Goal: Task Accomplishment & Management: Use online tool/utility

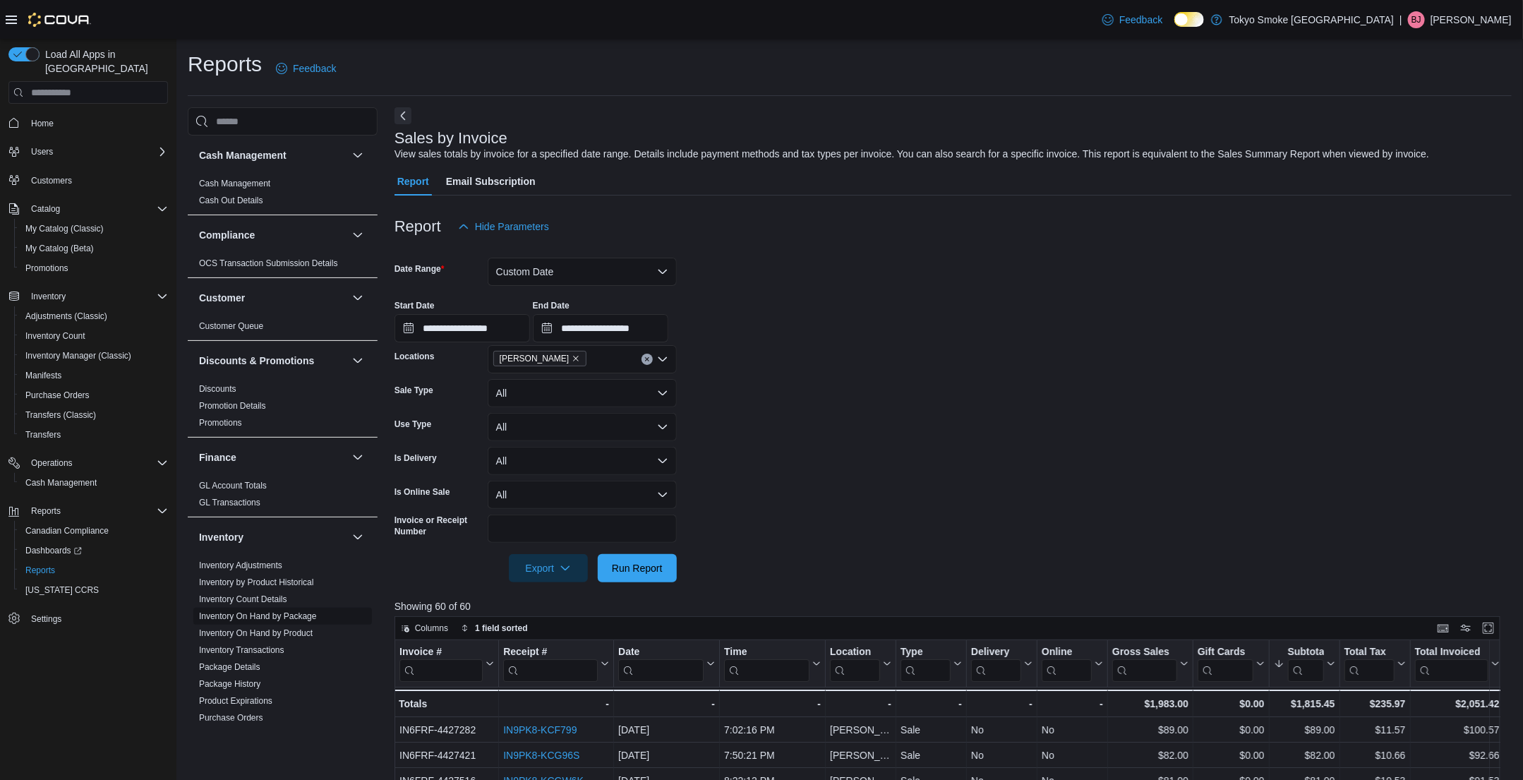
click at [272, 618] on link "Inventory On Hand by Package" at bounding box center [258, 616] width 118 height 10
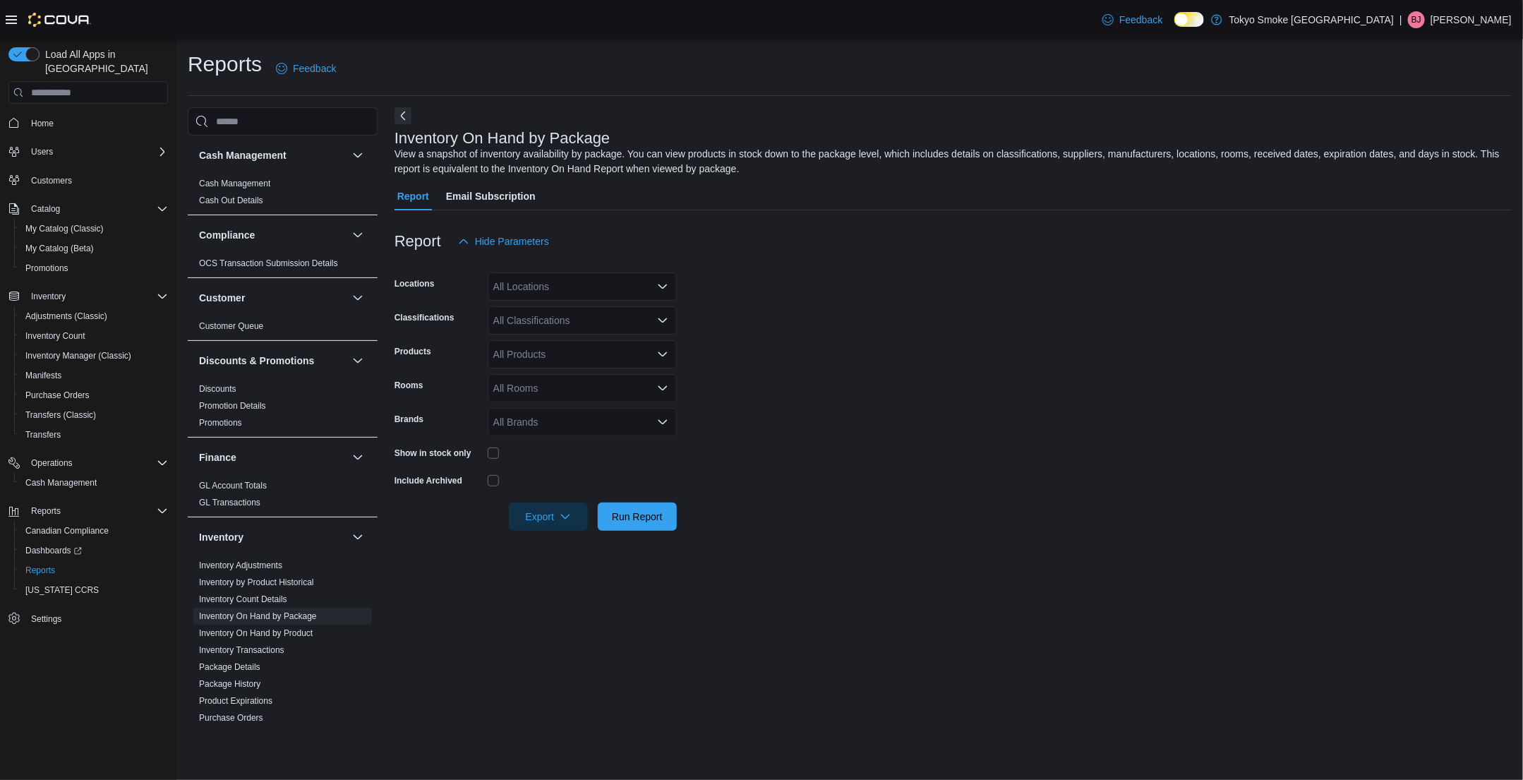
click at [571, 296] on div "All Locations" at bounding box center [582, 286] width 189 height 28
type input "***"
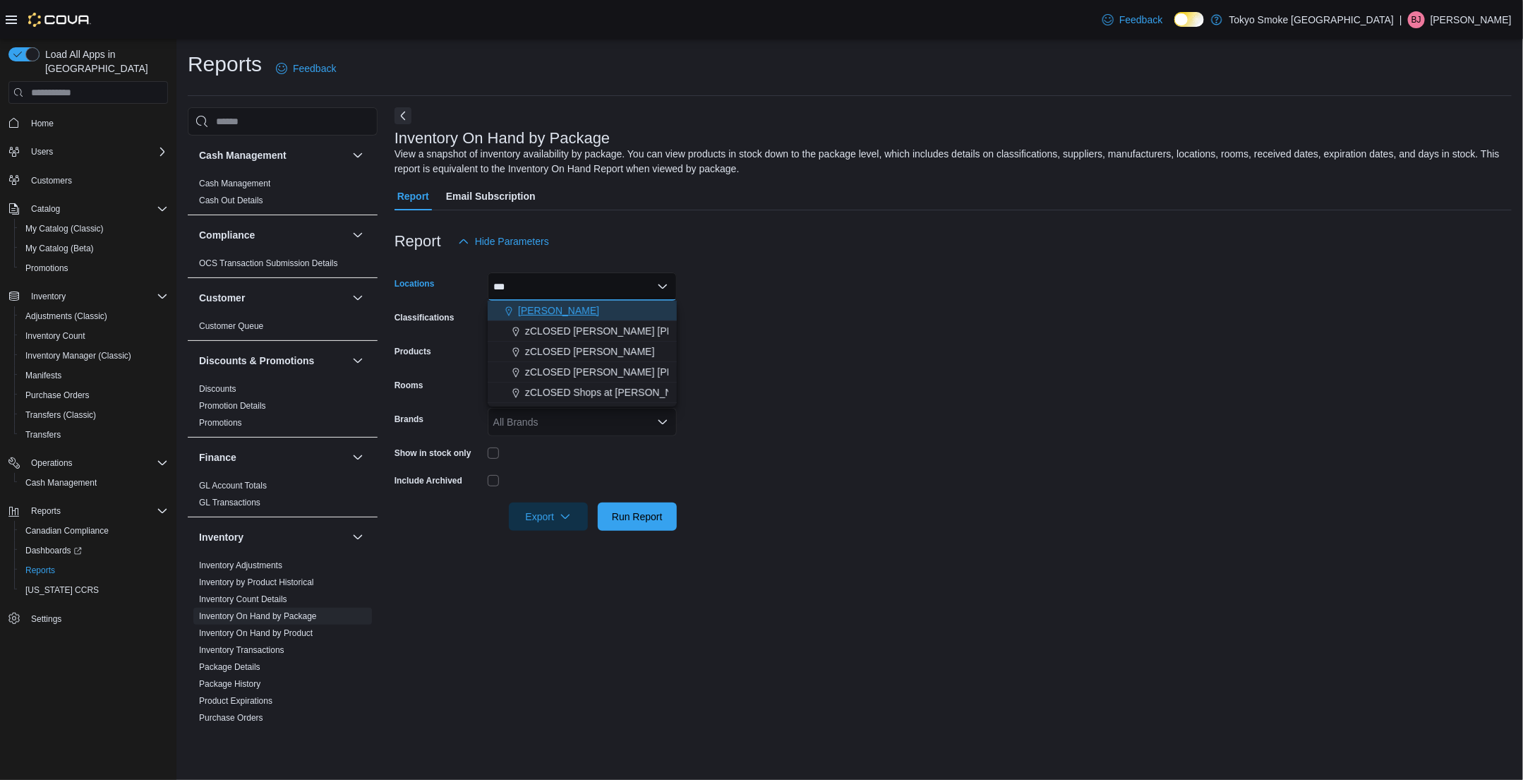
click at [555, 305] on div "[PERSON_NAME]" at bounding box center [582, 311] width 172 height 14
click at [798, 310] on form "Locations [GEOGRAPHIC_DATA] Combo box. Selected. [PERSON_NAME]. Press Backspace…" at bounding box center [953, 393] width 1117 height 275
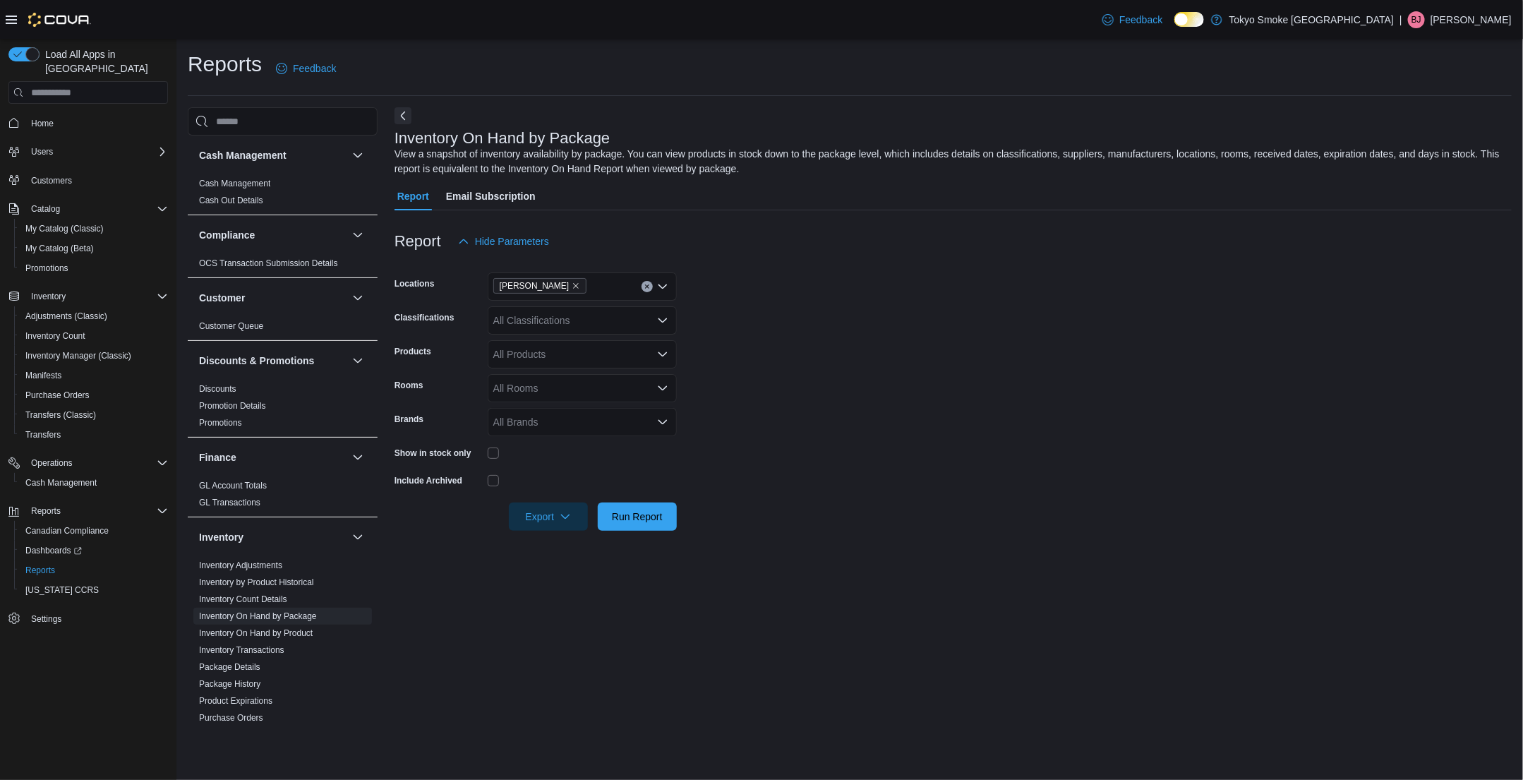
click at [609, 328] on div "All Classifications" at bounding box center [582, 320] width 189 height 28
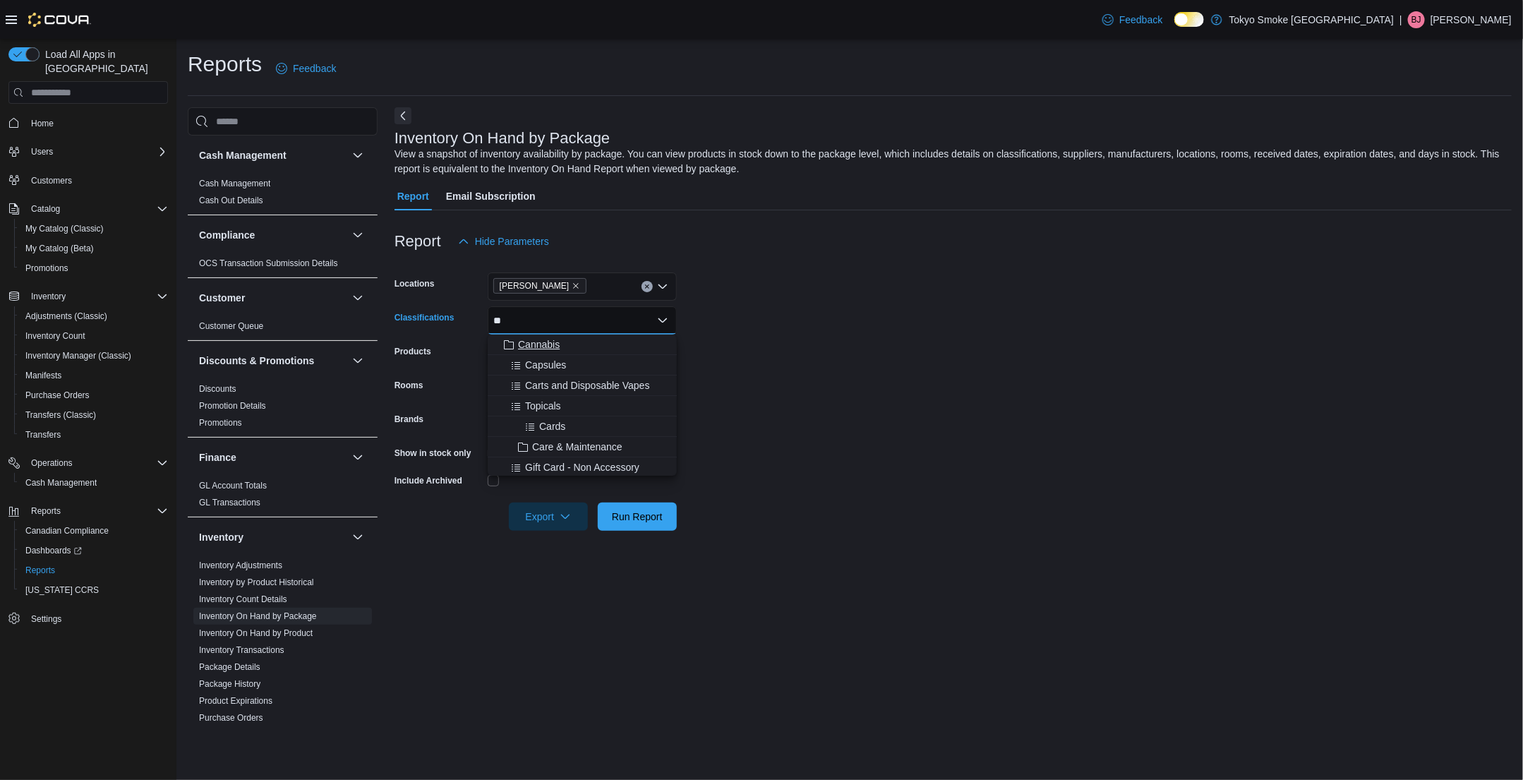
type input "**"
click at [580, 340] on div "Cannabis" at bounding box center [582, 344] width 172 height 14
click at [800, 361] on form "Locations [PERSON_NAME] Classifications Cannabis Combo box. Selected. Cannabis.…" at bounding box center [953, 393] width 1117 height 275
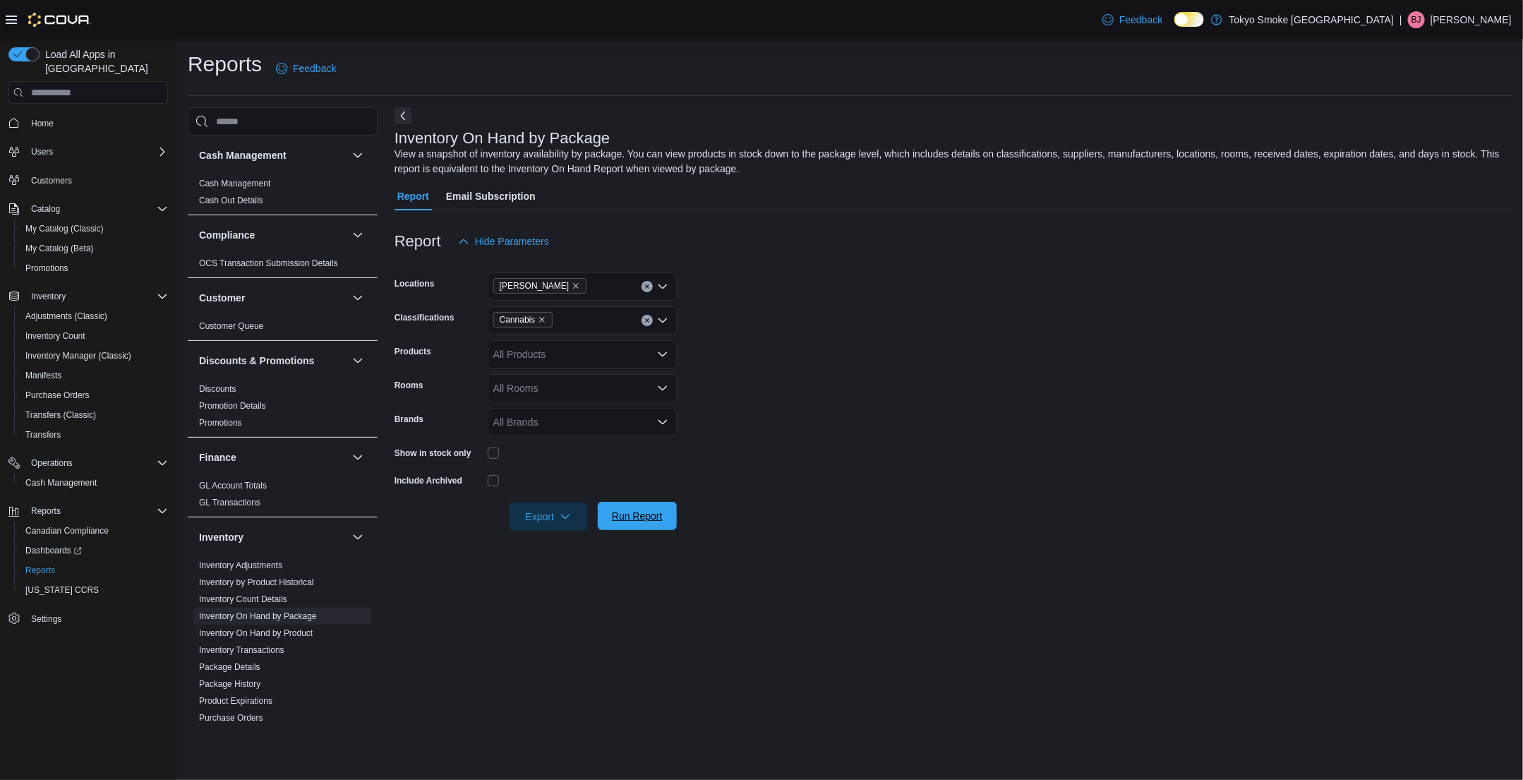
click at [621, 515] on span "Run Report" at bounding box center [637, 516] width 51 height 14
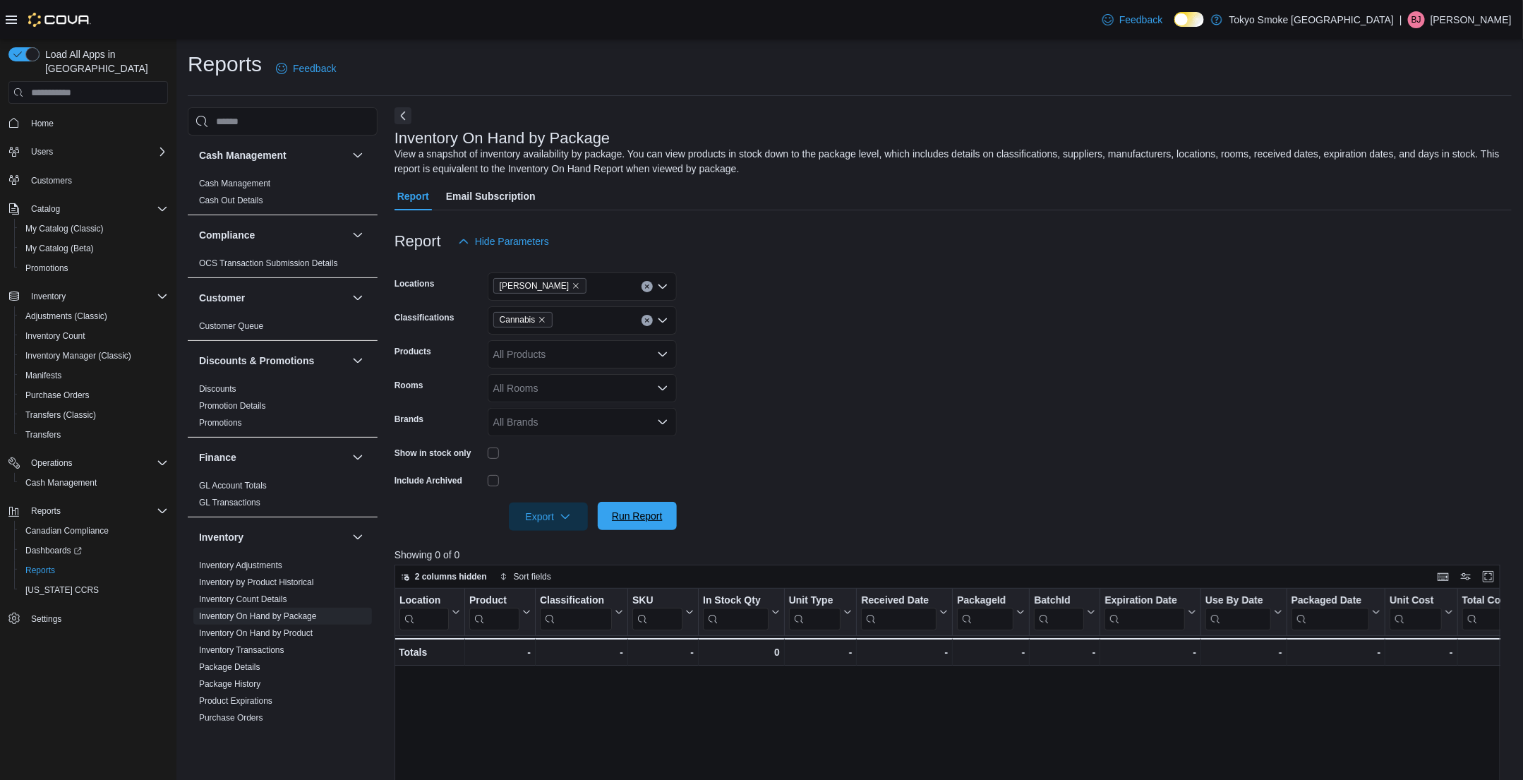
click at [661, 512] on span "Run Report" at bounding box center [637, 516] width 51 height 14
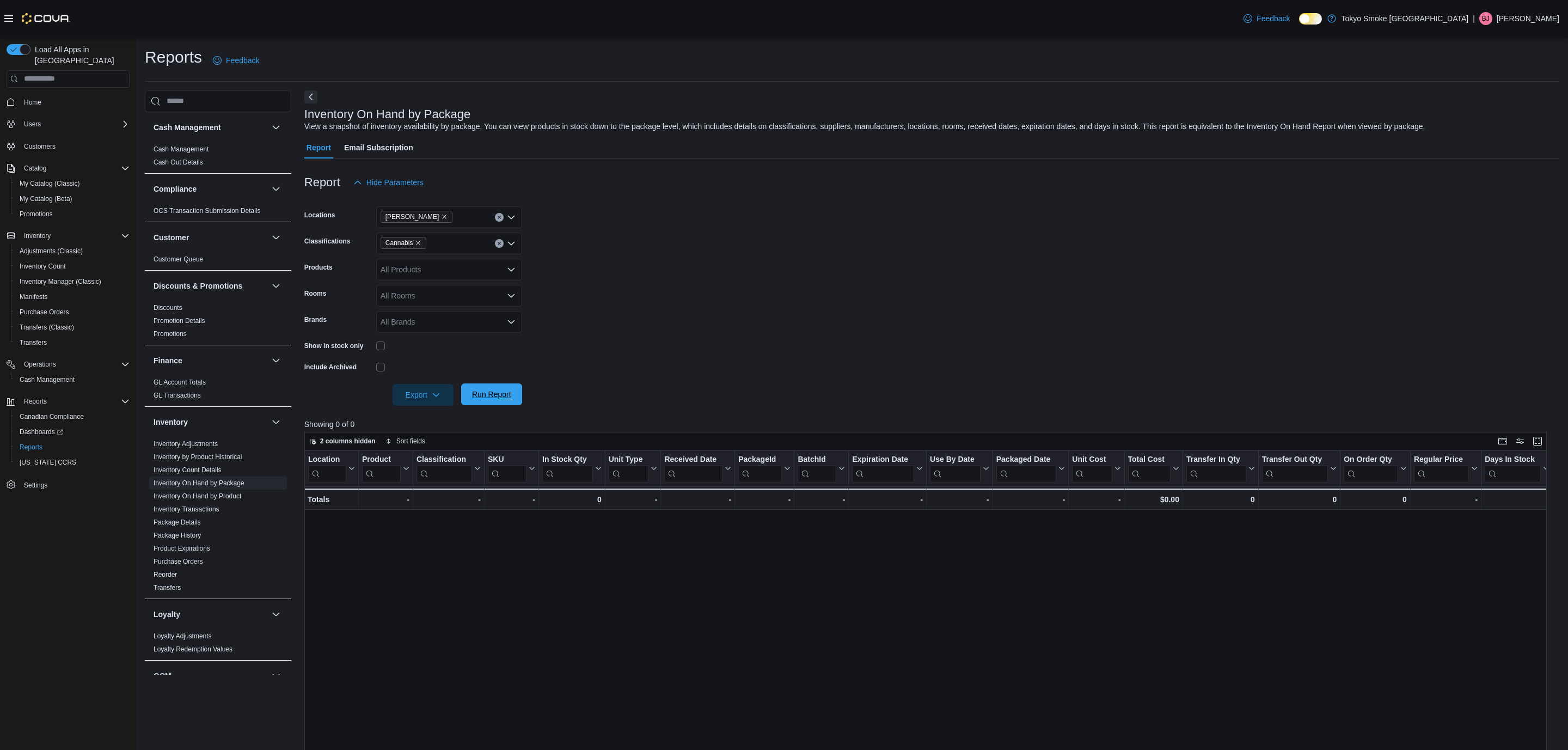
click at [472, 394] on span "Run Report" at bounding box center [491, 394] width 39 height 11
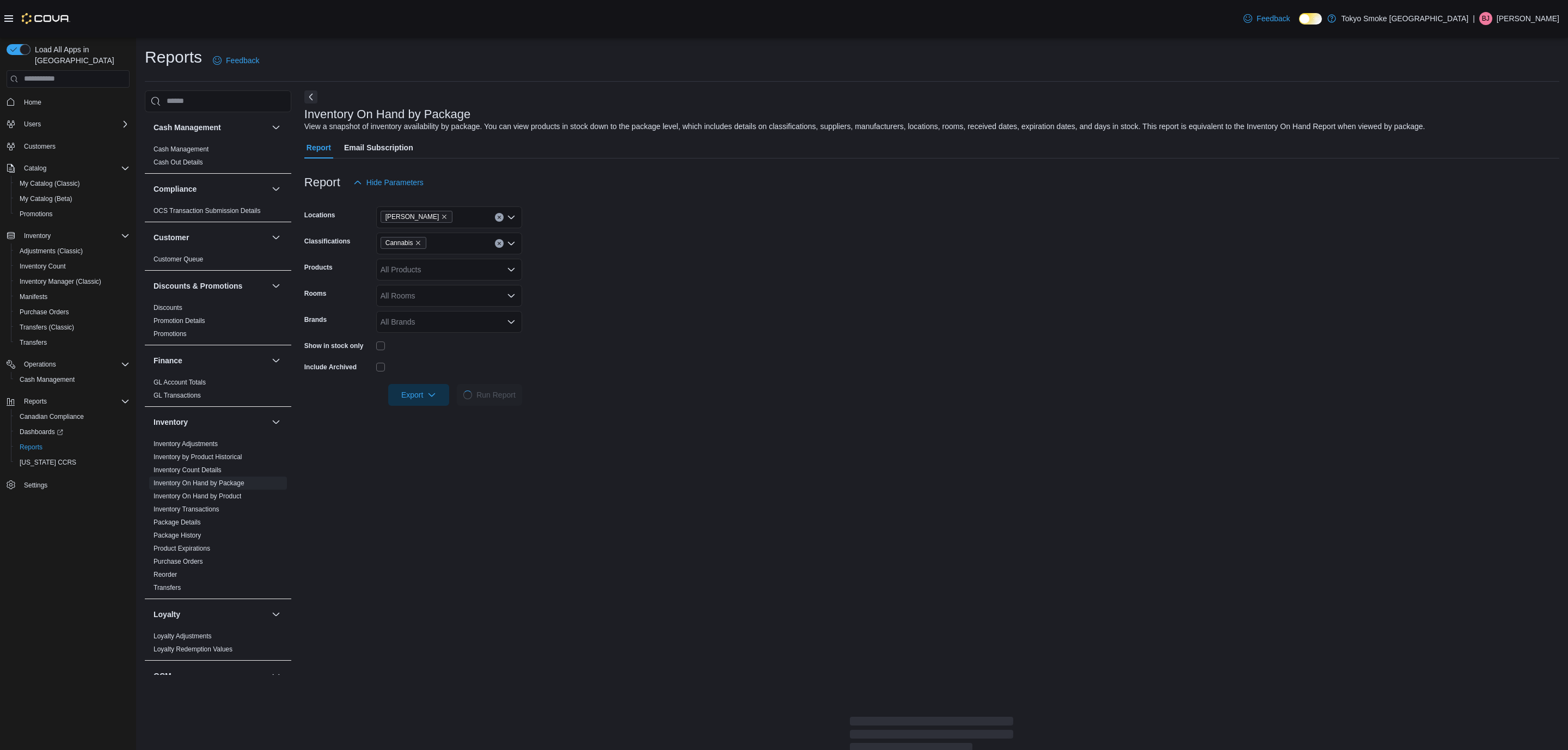
click at [471, 394] on span "Run Report" at bounding box center [490, 395] width 52 height 22
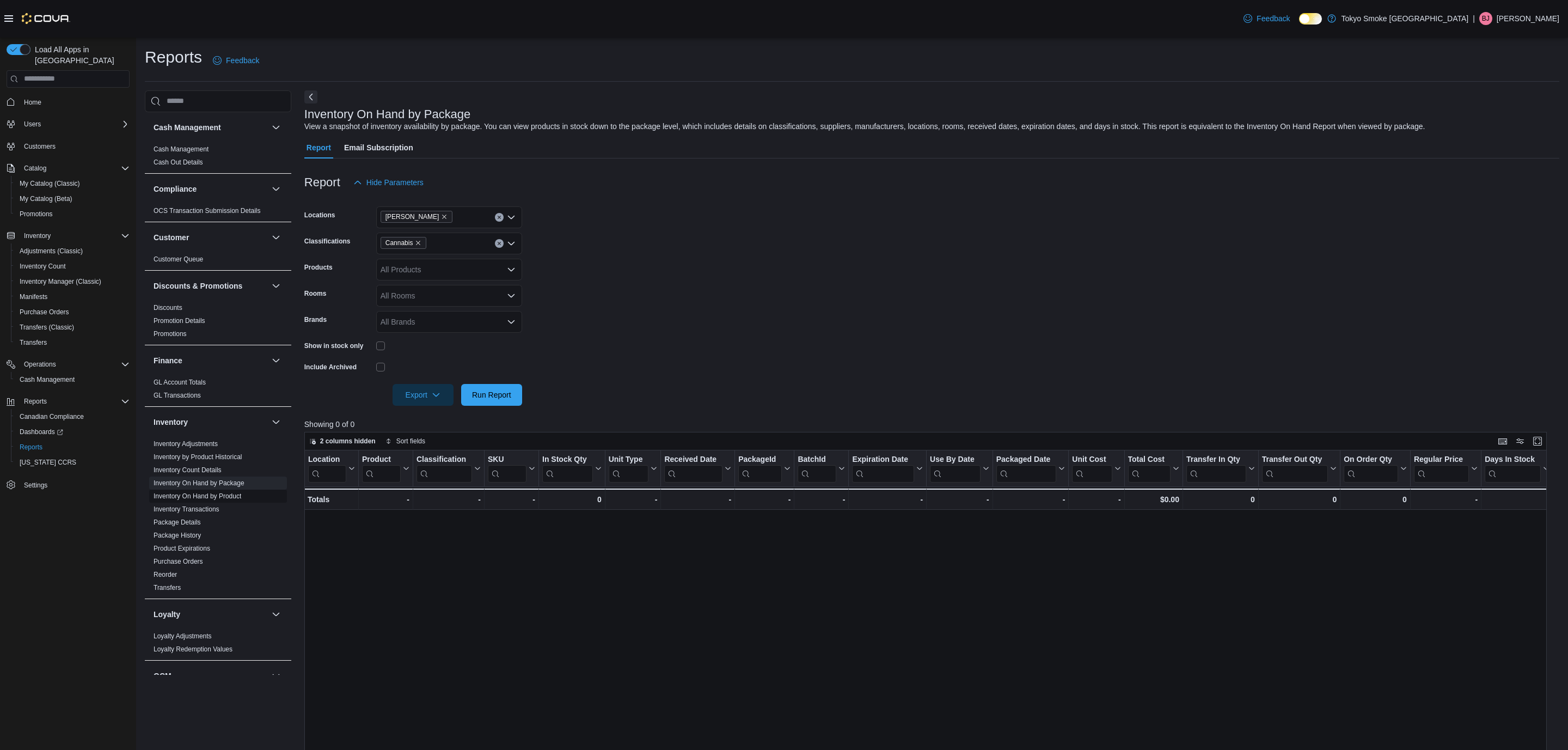
click at [222, 497] on link "Inventory On Hand by Product" at bounding box center [197, 496] width 88 height 8
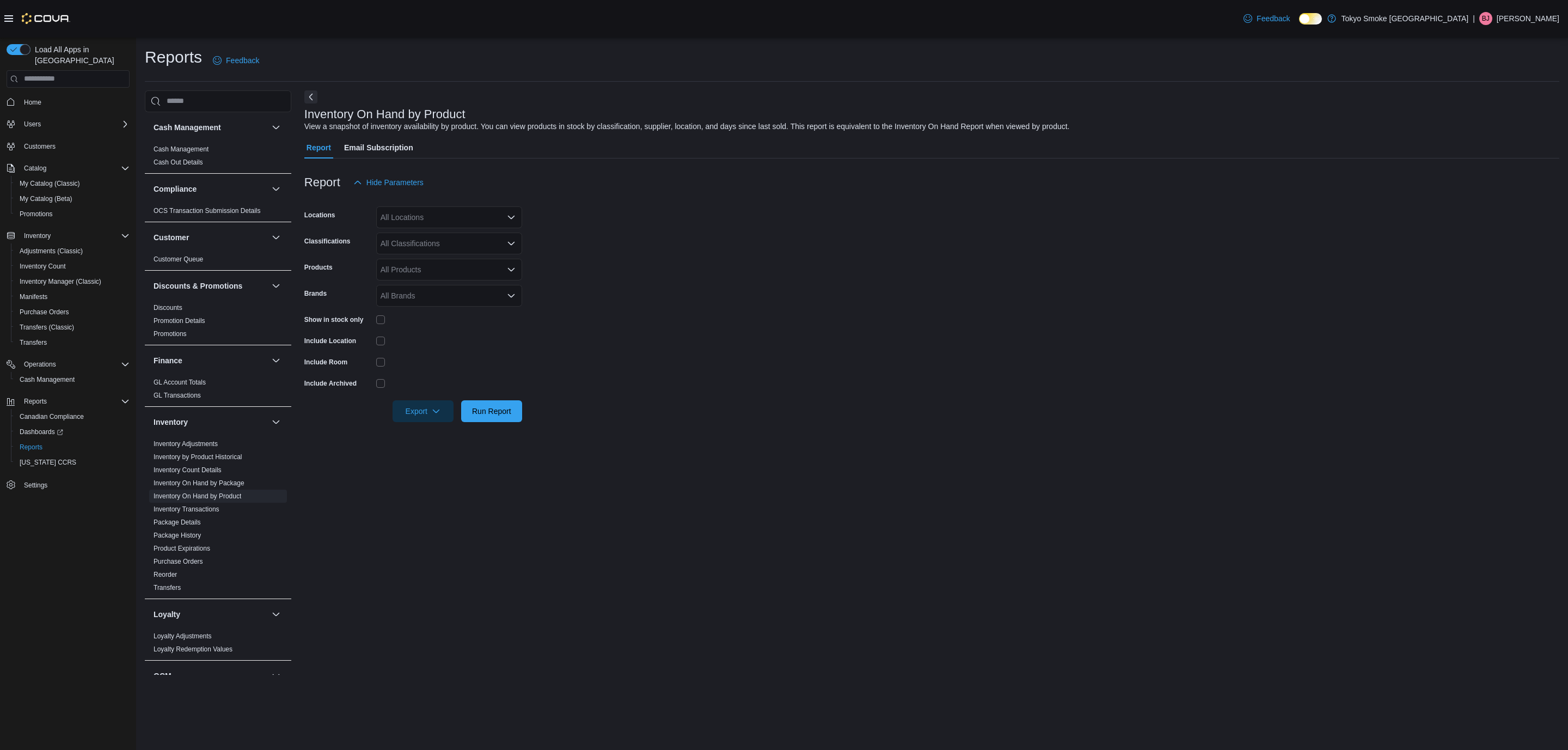
click at [486, 218] on div "All Locations" at bounding box center [449, 218] width 146 height 22
type input "***"
click at [471, 235] on div "[PERSON_NAME]" at bounding box center [449, 236] width 133 height 11
click at [629, 272] on form "Locations Milton Combo box. Selected. Milton. Press Backspace to delete Milton.…" at bounding box center [932, 308] width 1255 height 228
click at [487, 247] on div "All Classifications" at bounding box center [449, 243] width 146 height 22
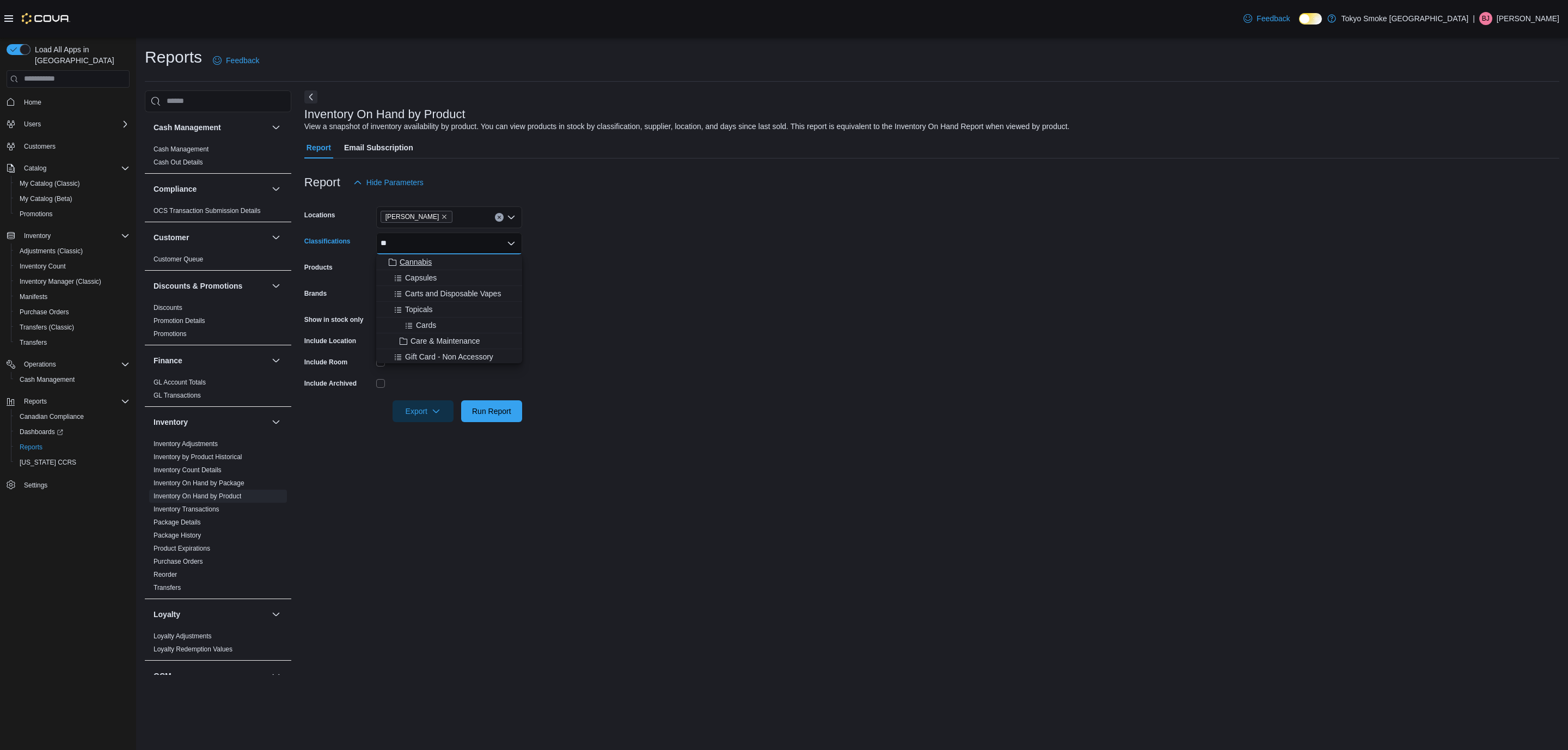
type input "**"
click at [467, 264] on div "Cannabis" at bounding box center [449, 262] width 133 height 11
click at [672, 299] on form "Locations Milton Classifications Cannabis Combo box. Selected. Cannabis. Press …" at bounding box center [932, 308] width 1255 height 228
click at [505, 413] on span "Run Report" at bounding box center [491, 410] width 39 height 11
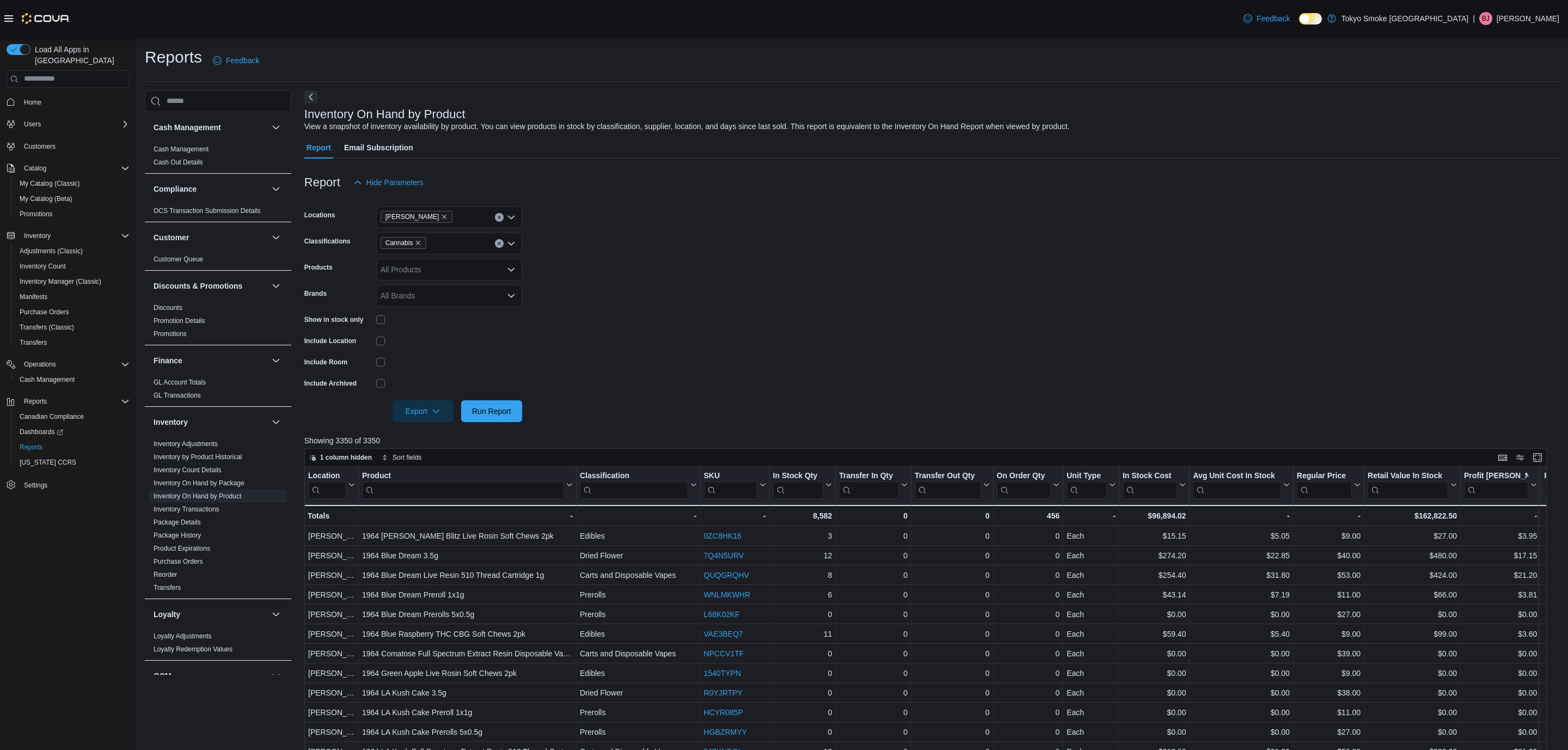
click at [376, 325] on div at bounding box center [449, 319] width 146 height 17
click at [475, 414] on span "Run Report" at bounding box center [491, 410] width 39 height 11
click at [825, 484] on icon at bounding box center [827, 485] width 8 height 6
click at [809, 540] on span "Sort High-Low" at bounding box center [808, 539] width 42 height 8
click at [437, 412] on icon "button" at bounding box center [436, 410] width 8 height 8
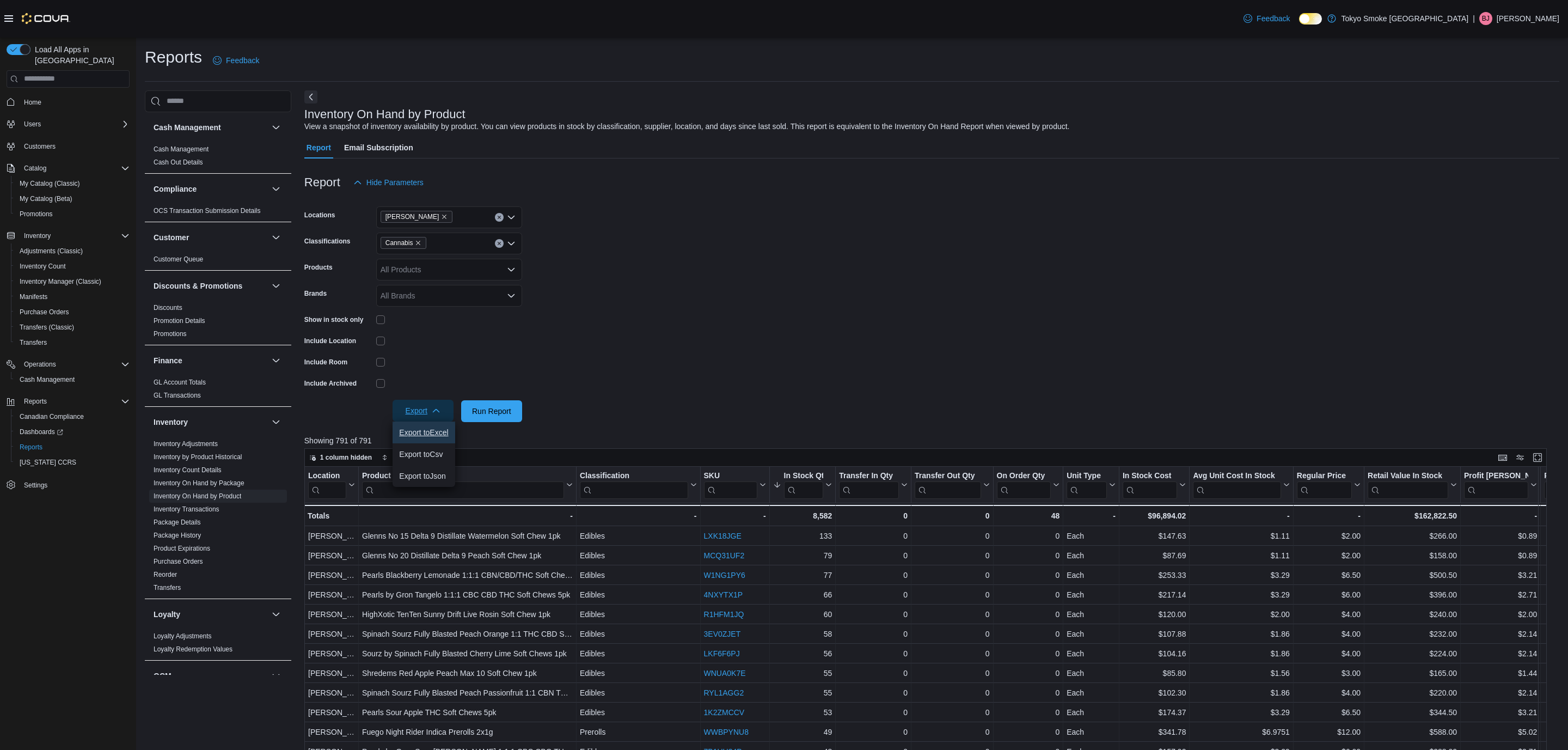
click at [439, 434] on span "Export to Excel" at bounding box center [423, 432] width 49 height 8
